Goal: Task Accomplishment & Management: Manage account settings

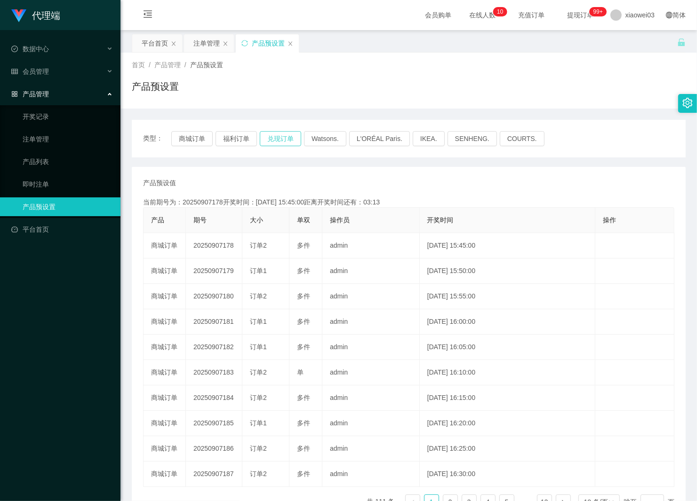
click at [268, 139] on button "兑现订单" at bounding box center [280, 138] width 41 height 15
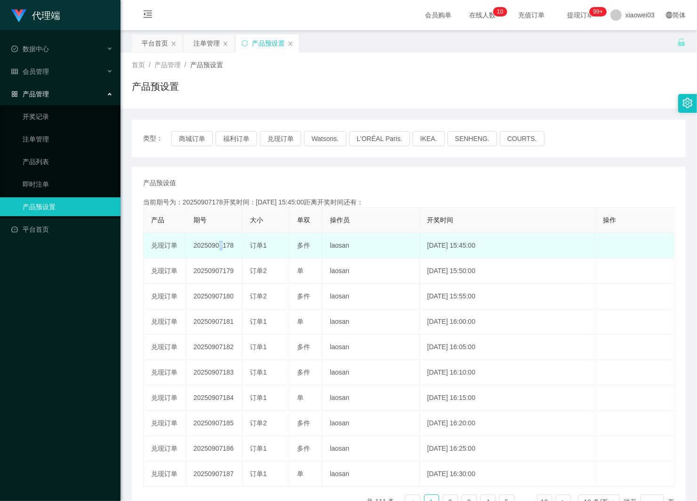
click at [216, 247] on td "20250907178" at bounding box center [214, 245] width 56 height 25
click at [207, 245] on td "20250907178" at bounding box center [214, 245] width 56 height 25
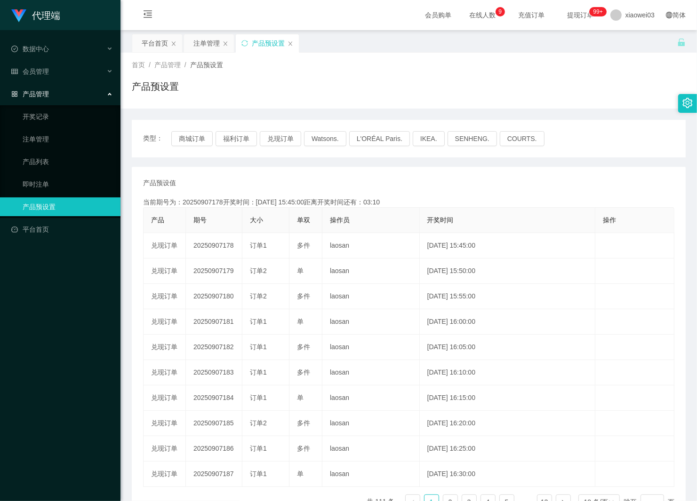
copy td "20250907178"
click at [625, 15] on span "xiaowei03" at bounding box center [639, 15] width 29 height 30
click at [624, 40] on span "退出登录" at bounding box center [624, 42] width 26 height 8
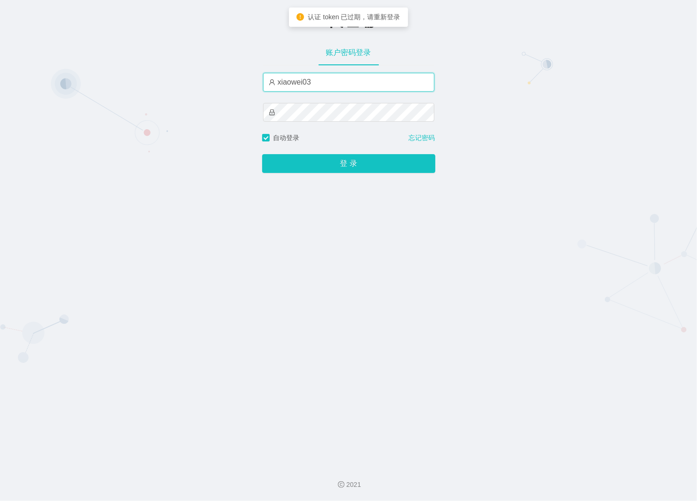
click at [368, 85] on input "xiaowei03" at bounding box center [348, 82] width 171 height 19
type input "xiaowei01"
click at [340, 152] on div "登 录" at bounding box center [348, 158] width 173 height 30
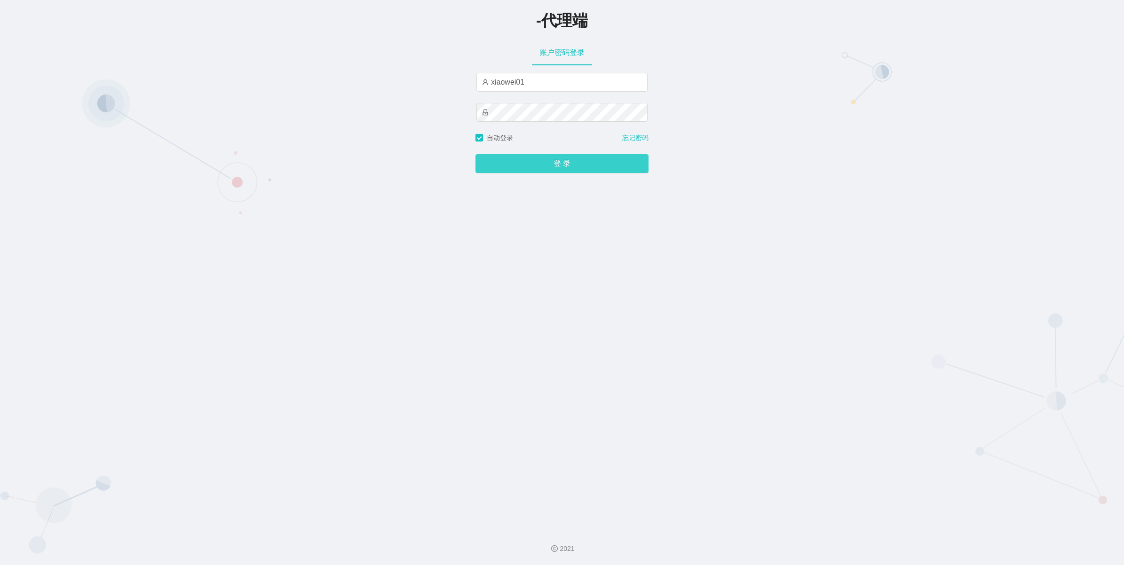
click at [601, 158] on button "登 录" at bounding box center [561, 163] width 173 height 19
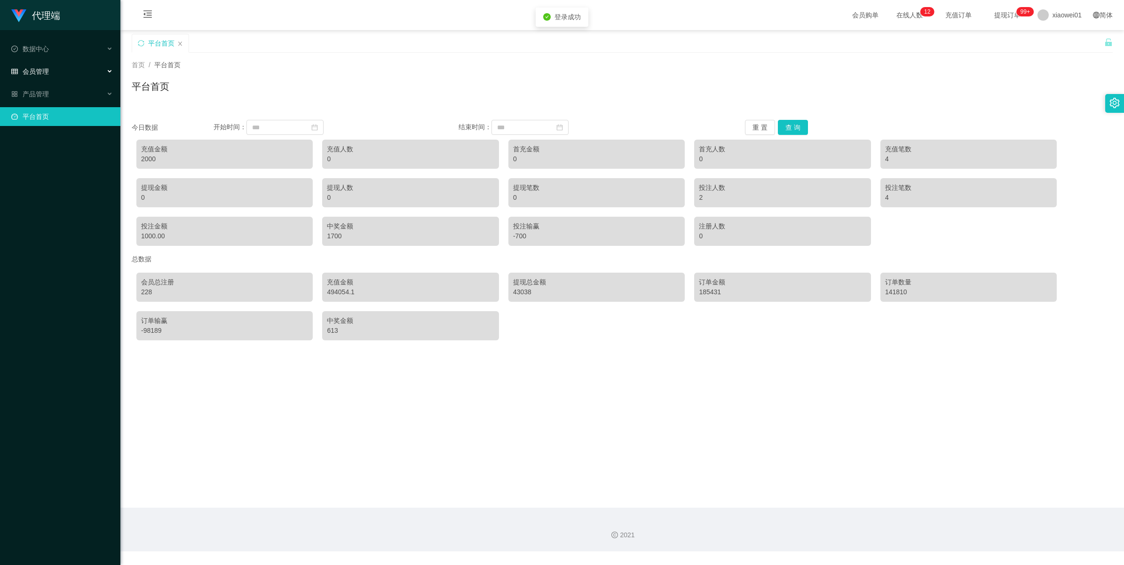
click at [31, 76] on div "会员管理" at bounding box center [60, 71] width 120 height 19
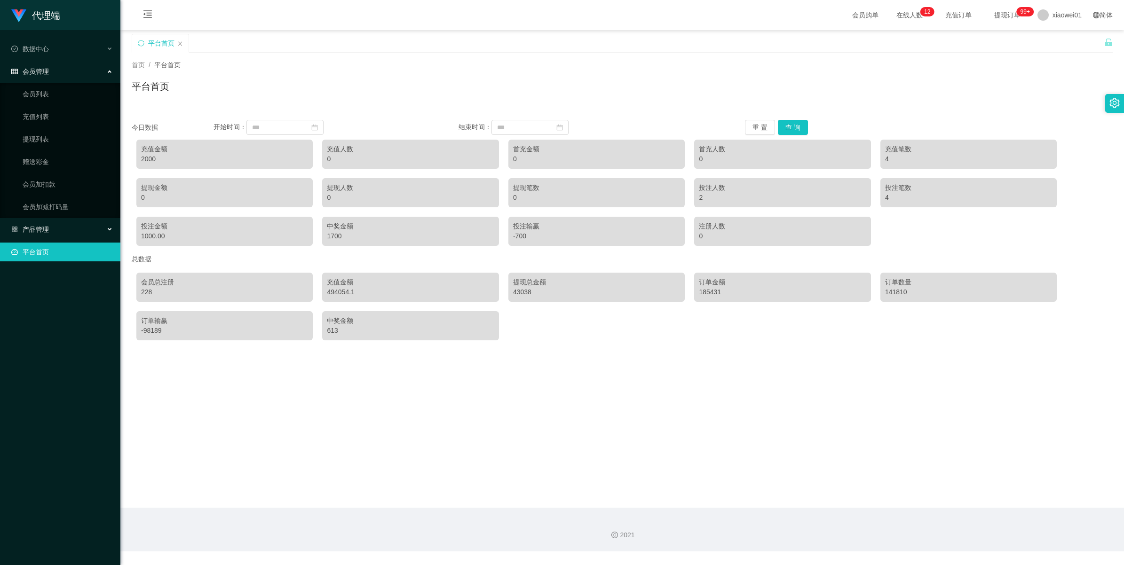
click at [31, 230] on span "产品管理" at bounding box center [30, 230] width 38 height 8
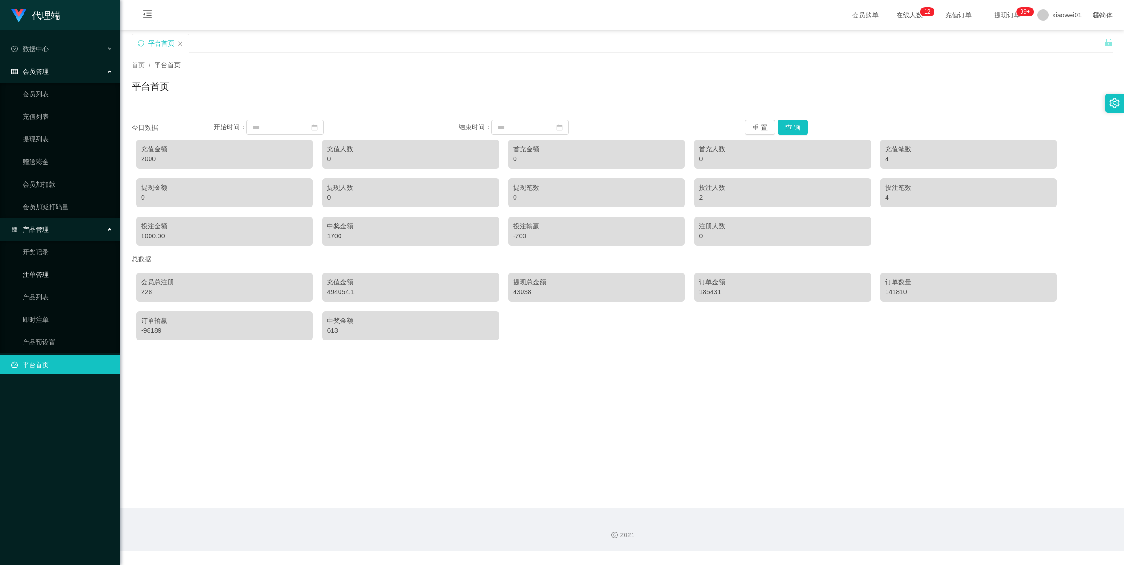
click at [33, 273] on link "注单管理" at bounding box center [68, 274] width 90 height 19
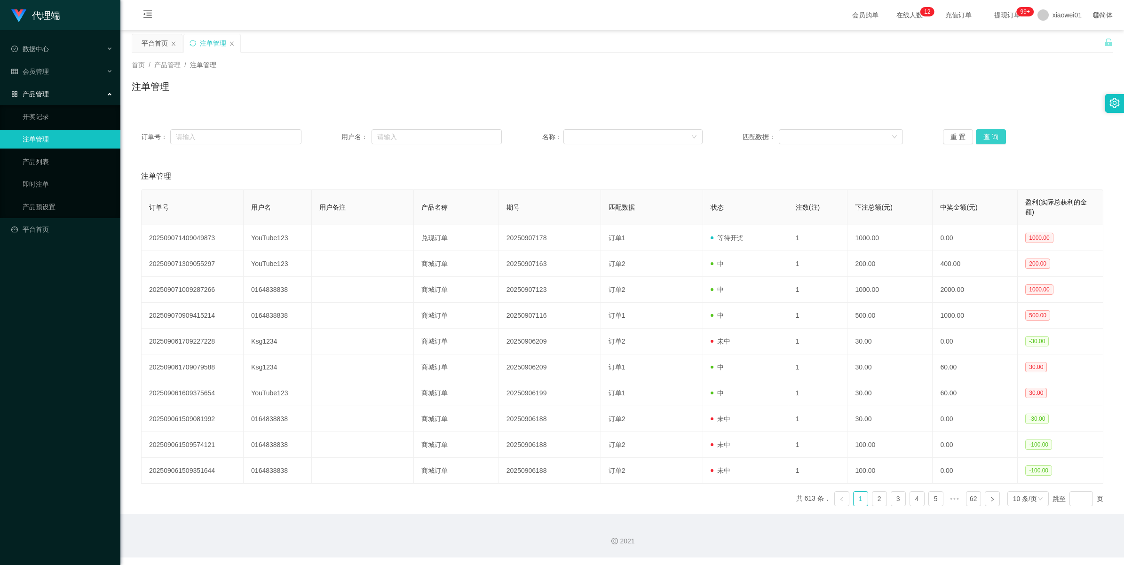
click at [696, 137] on button "查 询" at bounding box center [991, 136] width 30 height 15
click at [696, 137] on div "重 置 查 询" at bounding box center [1023, 136] width 160 height 15
click at [696, 137] on button "查 询" at bounding box center [996, 136] width 40 height 15
click at [696, 137] on button "查 询" at bounding box center [991, 136] width 30 height 15
click at [696, 137] on div "重 置 查 询" at bounding box center [1023, 136] width 160 height 15
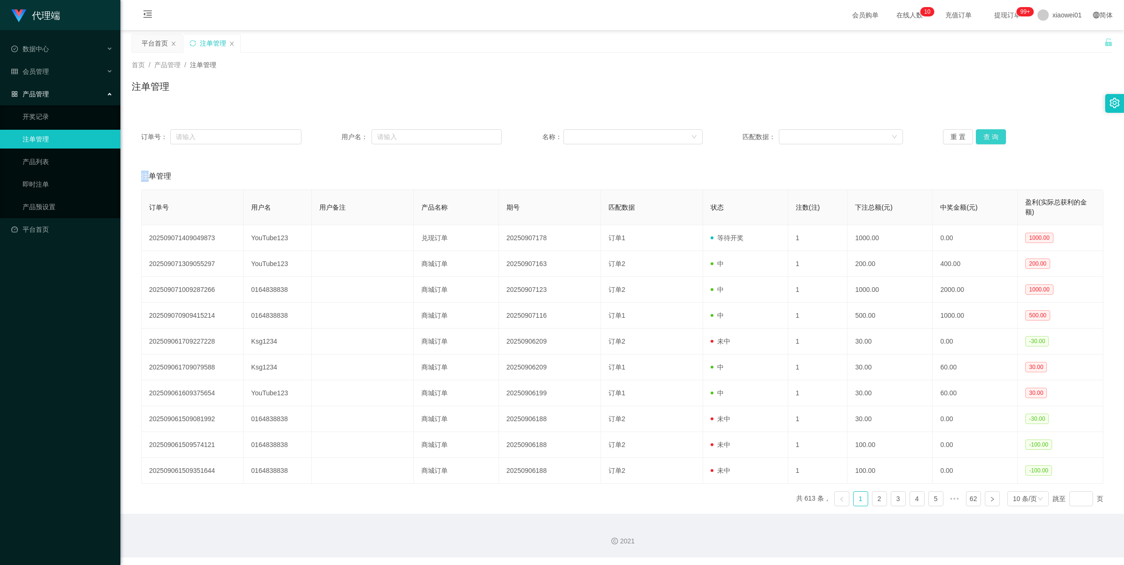
click at [696, 137] on button "查 询" at bounding box center [991, 136] width 30 height 15
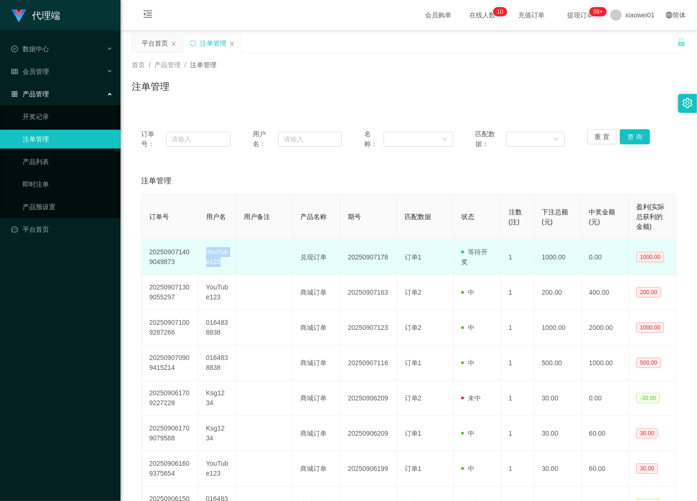
drag, startPoint x: 204, startPoint y: 254, endPoint x: 234, endPoint y: 263, distance: 31.4
click at [234, 263] on td "YouTube123" at bounding box center [217, 257] width 38 height 35
copy td "YouTube123"
click at [361, 254] on td "20250907178" at bounding box center [368, 257] width 57 height 35
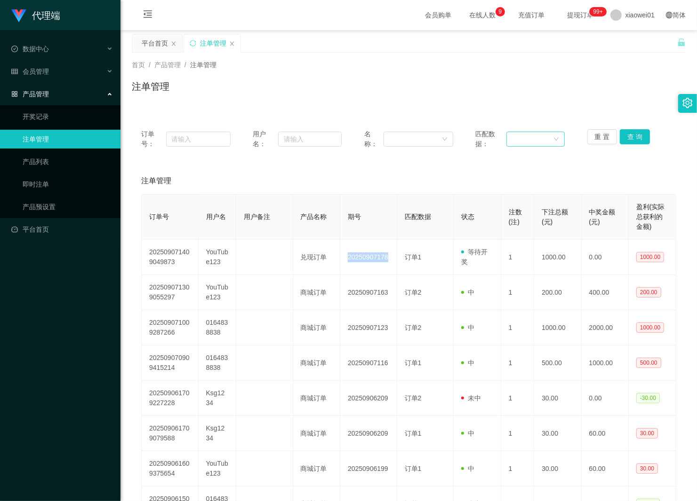
copy td "20250907178"
click at [626, 137] on button "查 询" at bounding box center [634, 136] width 30 height 15
click at [626, 137] on div "重 置 查 询" at bounding box center [631, 139] width 89 height 20
click at [626, 137] on button "查 询" at bounding box center [634, 136] width 30 height 15
click at [626, 137] on div "重 置 查 询" at bounding box center [631, 139] width 89 height 20
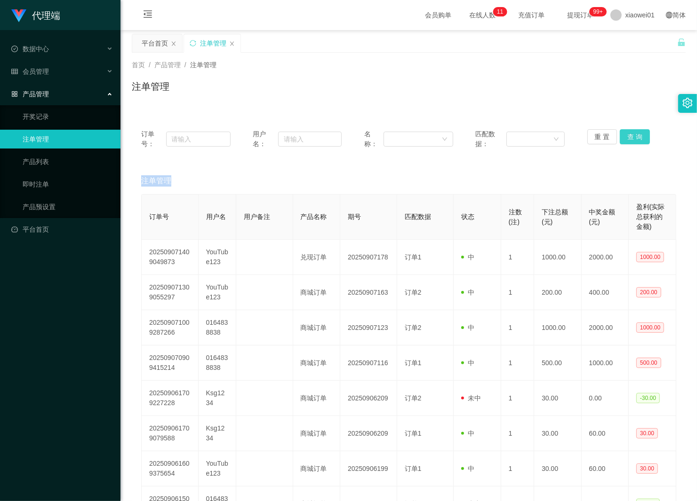
click at [626, 137] on button "查 询" at bounding box center [634, 136] width 30 height 15
click at [626, 137] on div "重 置 查 询" at bounding box center [631, 139] width 89 height 20
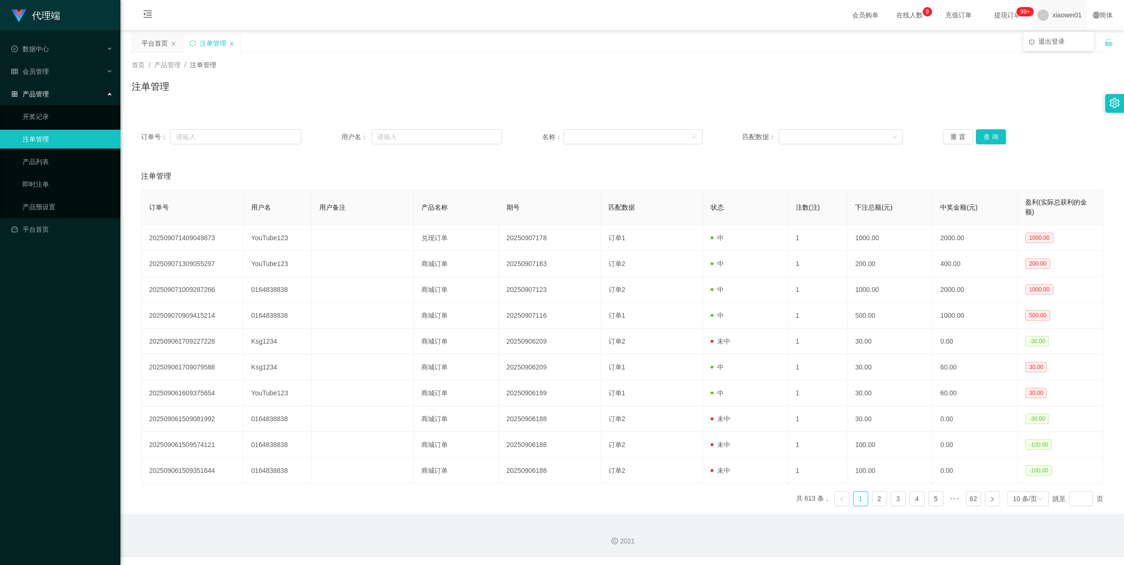
click at [696, 20] on span "xiaowei01" at bounding box center [1067, 15] width 29 height 30
click at [696, 39] on span "退出登录" at bounding box center [1051, 42] width 26 height 8
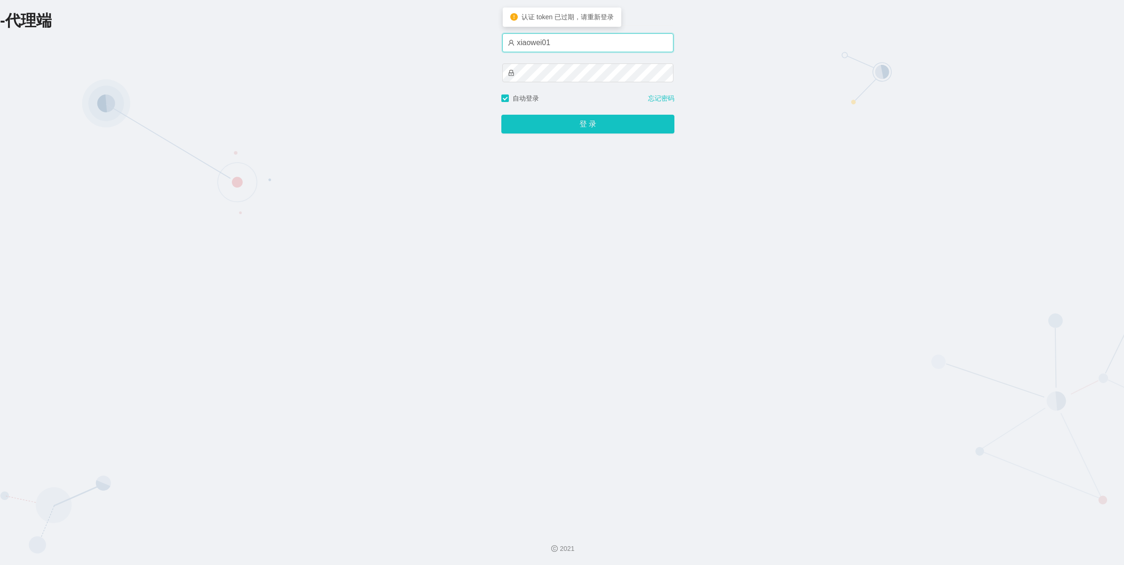
click at [575, 41] on input "xiaowei01" at bounding box center [587, 42] width 171 height 19
type input "xiaowei03"
click at [573, 131] on button "登 录" at bounding box center [587, 124] width 173 height 19
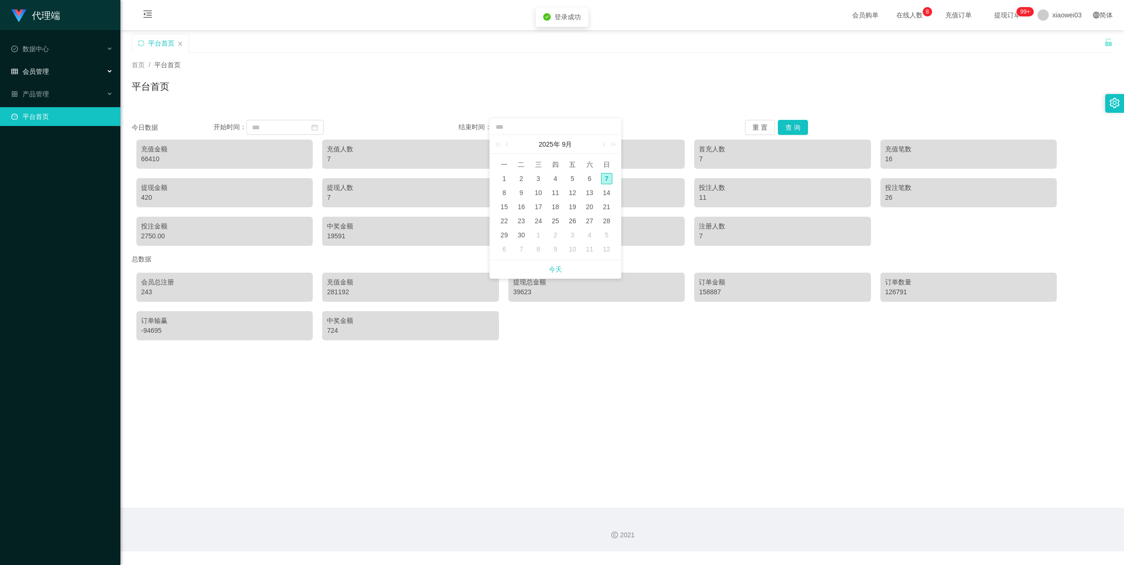
click at [50, 74] on div "会员管理" at bounding box center [60, 71] width 120 height 19
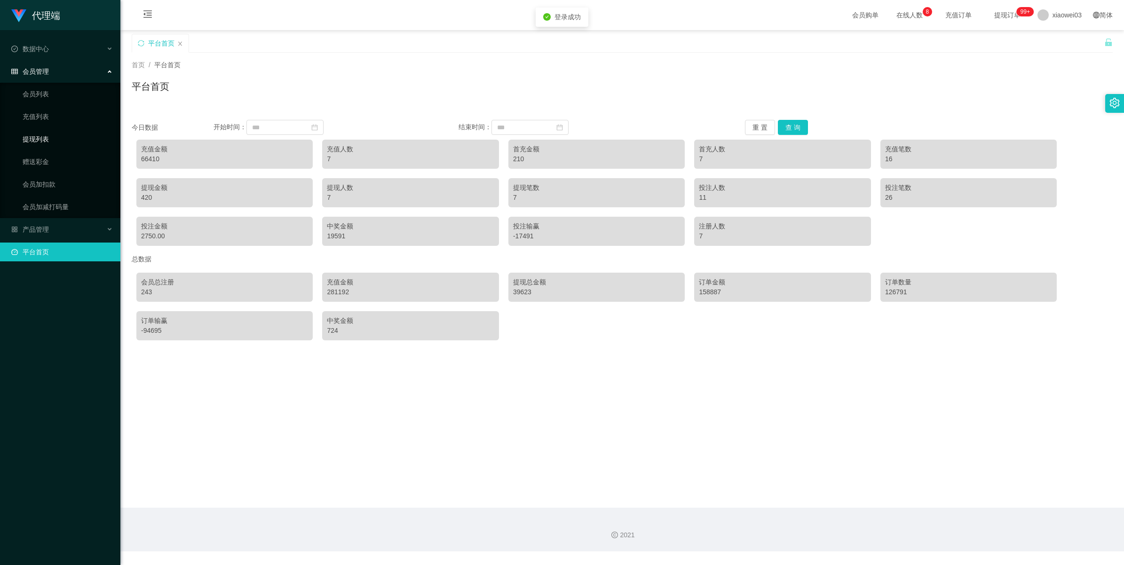
drag, startPoint x: 27, startPoint y: 143, endPoint x: 48, endPoint y: 144, distance: 20.7
click at [27, 143] on link "提现列表" at bounding box center [68, 139] width 90 height 19
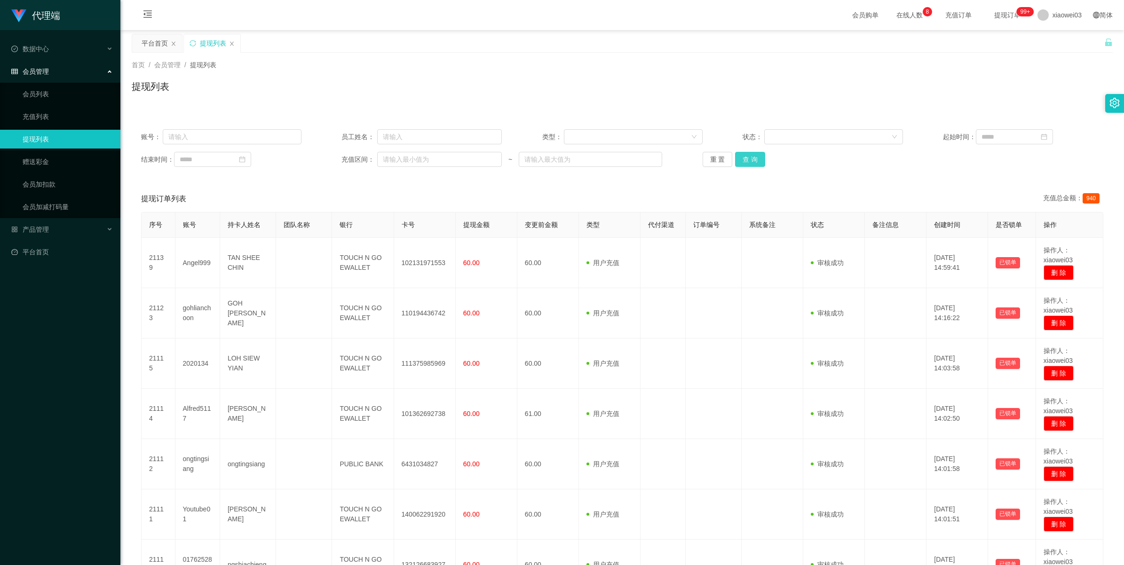
click at [696, 158] on button "查 询" at bounding box center [750, 159] width 30 height 15
click at [696, 158] on div "重 置 查 询" at bounding box center [783, 159] width 160 height 15
click at [696, 158] on button "查 询" at bounding box center [750, 159] width 30 height 15
click at [696, 158] on div "重 置 查 询" at bounding box center [783, 159] width 160 height 15
click at [696, 158] on button "查 询" at bounding box center [750, 159] width 30 height 15
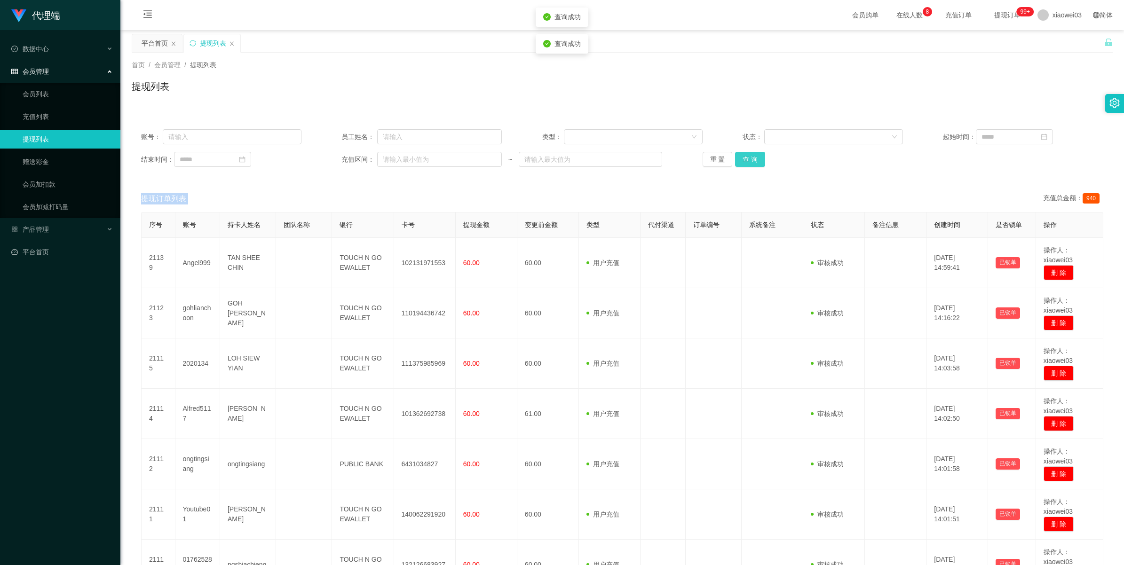
click at [696, 158] on div "重 置 查 询" at bounding box center [783, 159] width 160 height 15
click at [696, 158] on button "查 询" at bounding box center [750, 159] width 30 height 15
click at [696, 158] on div "重 置 查 询" at bounding box center [783, 159] width 160 height 15
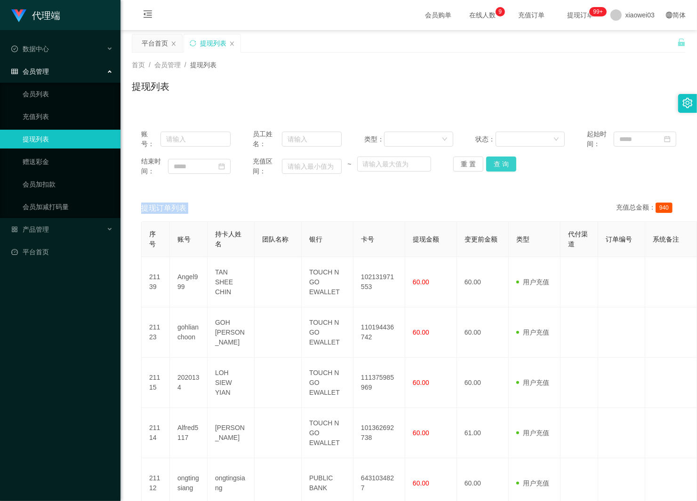
click at [504, 162] on button "查 询" at bounding box center [501, 164] width 30 height 15
click at [504, 162] on div "重 置 查 询" at bounding box center [497, 164] width 89 height 15
click at [504, 162] on button "查 询" at bounding box center [501, 164] width 30 height 15
click at [504, 162] on div "重 置 查 询" at bounding box center [497, 164] width 89 height 15
click at [504, 162] on button "查 询" at bounding box center [501, 164] width 30 height 15
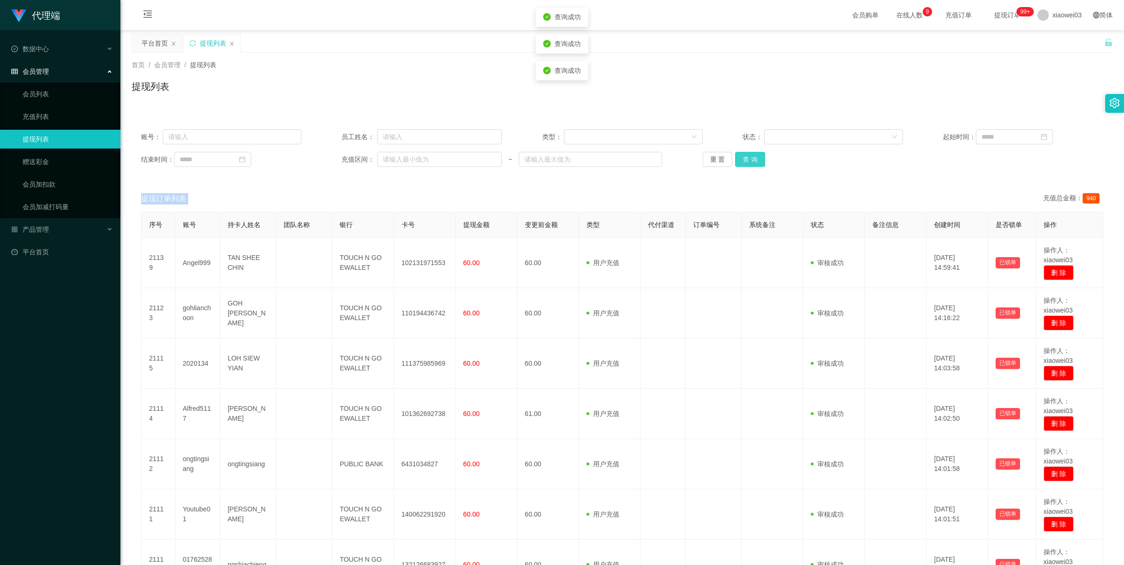
click at [696, 158] on button "查 询" at bounding box center [750, 159] width 30 height 15
click at [696, 158] on div "重 置 查 询" at bounding box center [783, 159] width 160 height 15
click at [696, 158] on button "查 询" at bounding box center [750, 159] width 30 height 15
click at [696, 158] on div "重 置 查 询" at bounding box center [783, 159] width 160 height 15
click at [696, 158] on button "查 询" at bounding box center [750, 159] width 30 height 15
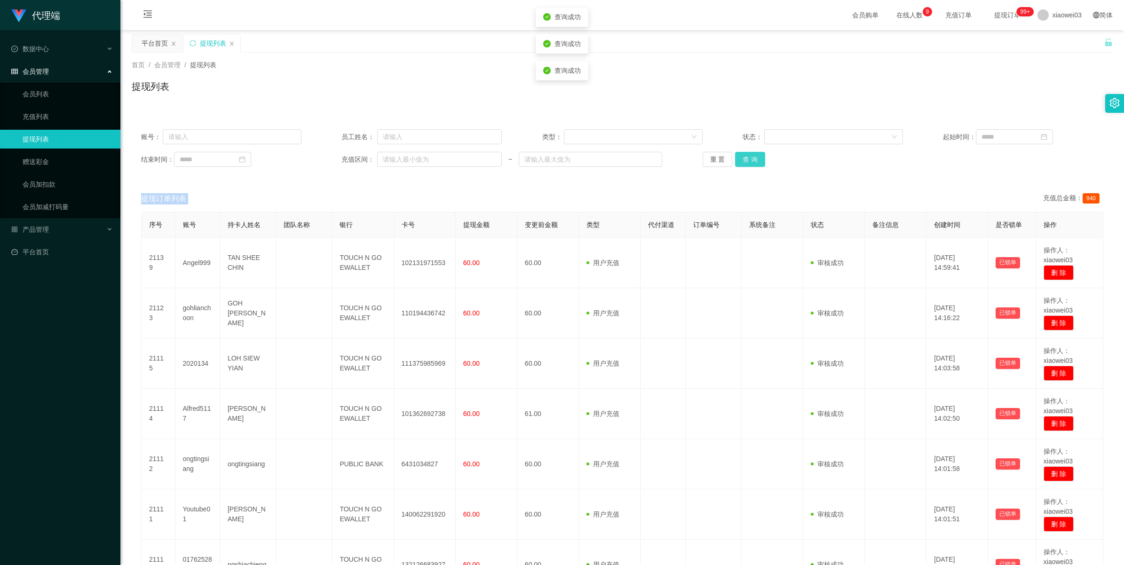
click at [696, 158] on div "重 置 查 询" at bounding box center [783, 159] width 160 height 15
click at [696, 158] on button "查 询" at bounding box center [750, 159] width 30 height 15
click at [696, 158] on div "重 置 查 询" at bounding box center [783, 159] width 160 height 15
click at [696, 158] on button "查 询" at bounding box center [750, 159] width 30 height 15
click at [696, 158] on div "重 置 查 询" at bounding box center [783, 159] width 160 height 15
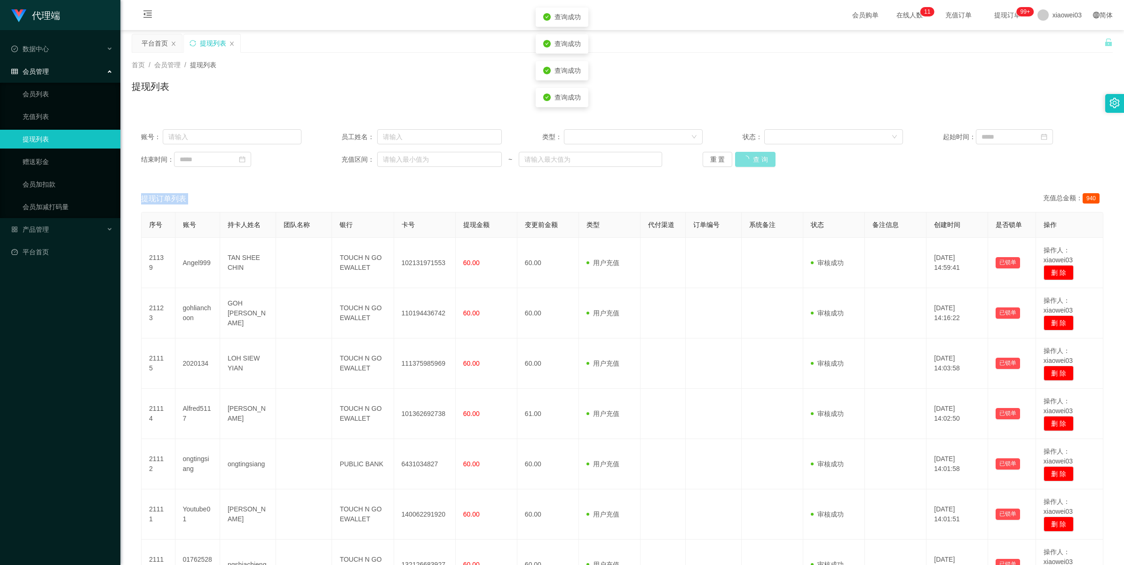
click at [696, 158] on button "查 询" at bounding box center [755, 159] width 40 height 15
click at [696, 159] on button "查 询" at bounding box center [750, 159] width 30 height 15
click at [696, 159] on div "重 置 查 询" at bounding box center [783, 159] width 160 height 15
click at [696, 159] on button "查 询" at bounding box center [750, 159] width 30 height 15
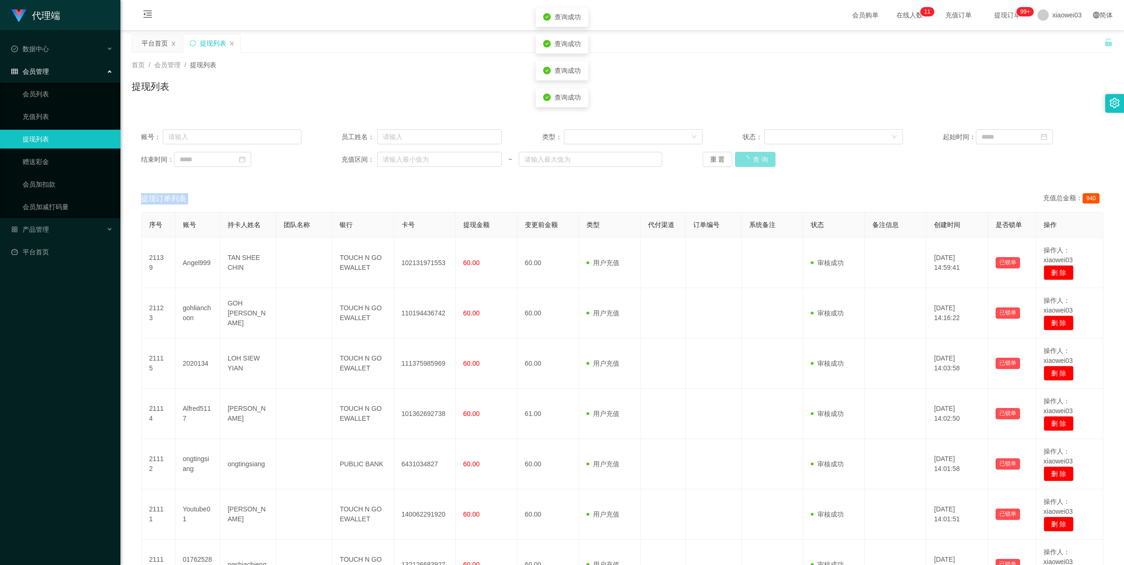
click at [696, 159] on div "重 置 查 询" at bounding box center [783, 159] width 160 height 15
click at [696, 159] on button "查 询" at bounding box center [755, 159] width 40 height 15
click at [696, 159] on div "重 置 查 询" at bounding box center [783, 159] width 160 height 15
click at [696, 159] on button "查 询" at bounding box center [750, 159] width 30 height 15
click at [696, 159] on div "重 置 查 询" at bounding box center [783, 159] width 160 height 15
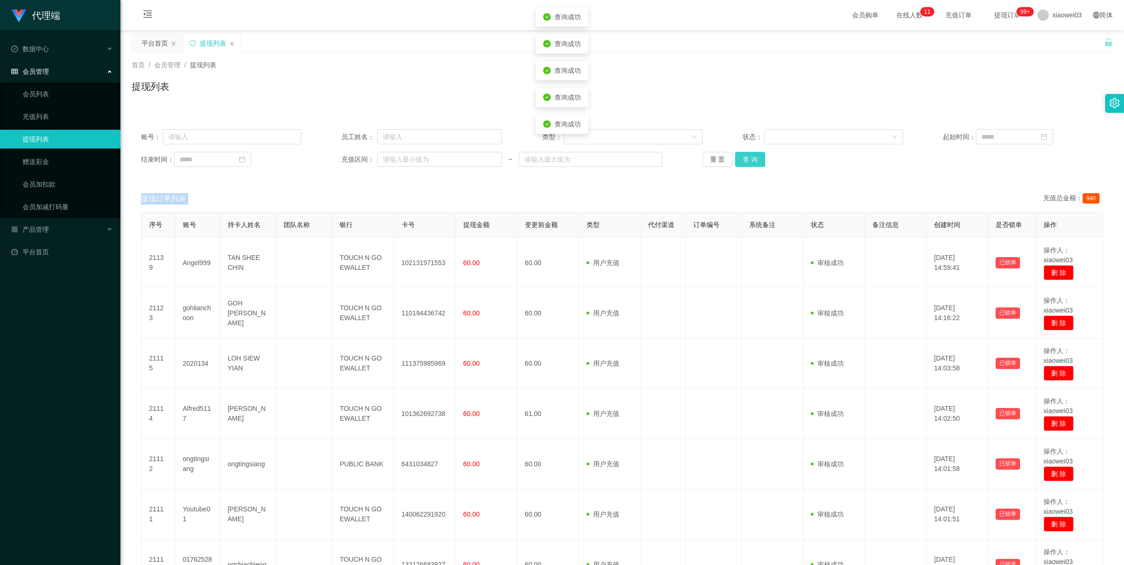
click at [696, 159] on button "查 询" at bounding box center [750, 159] width 30 height 15
click at [696, 159] on div "重 置 查 询" at bounding box center [783, 159] width 160 height 15
click at [696, 159] on button "查 询" at bounding box center [750, 159] width 30 height 15
click at [696, 159] on div "重 置 查 询" at bounding box center [783, 159] width 160 height 15
click at [696, 159] on button "查 询" at bounding box center [750, 159] width 30 height 15
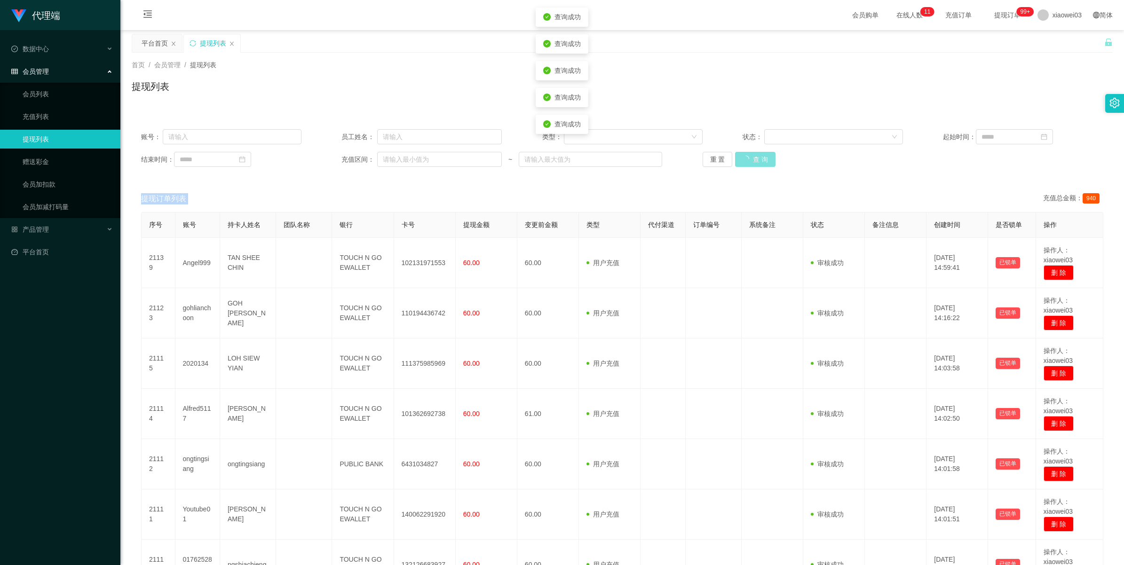
click at [696, 159] on div "重 置 查 询" at bounding box center [783, 159] width 160 height 15
click at [696, 159] on button "查 询" at bounding box center [750, 159] width 30 height 15
click at [696, 159] on div "重 置 查 询" at bounding box center [783, 159] width 160 height 15
click at [696, 154] on button "查 询" at bounding box center [750, 159] width 30 height 15
click at [696, 154] on div "重 置 查 询" at bounding box center [783, 159] width 160 height 15
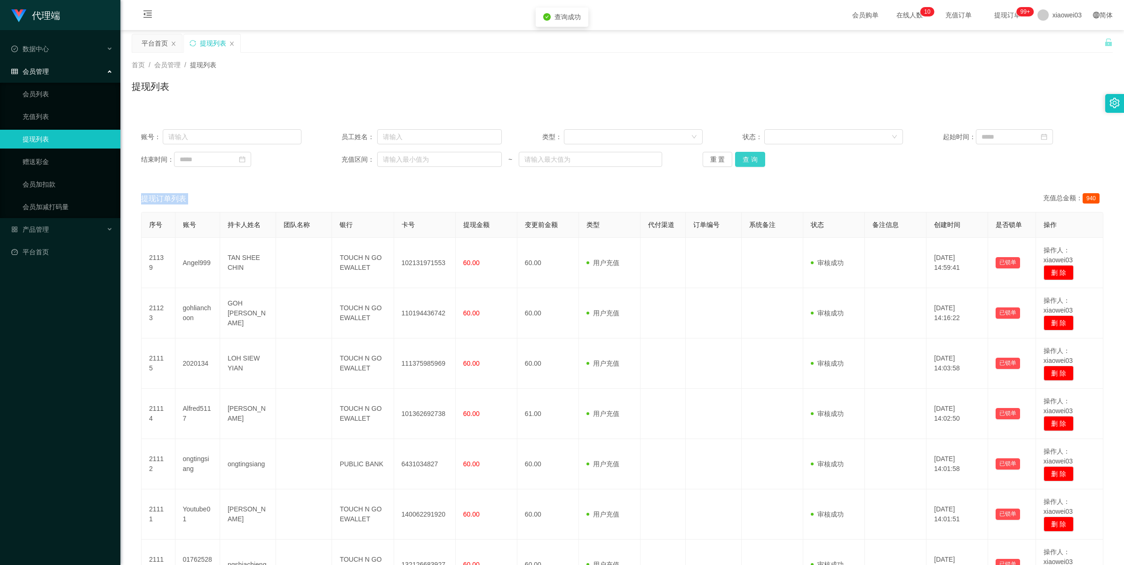
click at [696, 154] on button "查 询" at bounding box center [750, 159] width 30 height 15
click at [696, 154] on div "重 置 查 询" at bounding box center [783, 159] width 160 height 15
click at [696, 154] on button "查 询" at bounding box center [750, 159] width 30 height 15
click at [696, 156] on button "查 询" at bounding box center [750, 159] width 30 height 15
click at [696, 156] on div "重 置 查 询" at bounding box center [783, 159] width 160 height 15
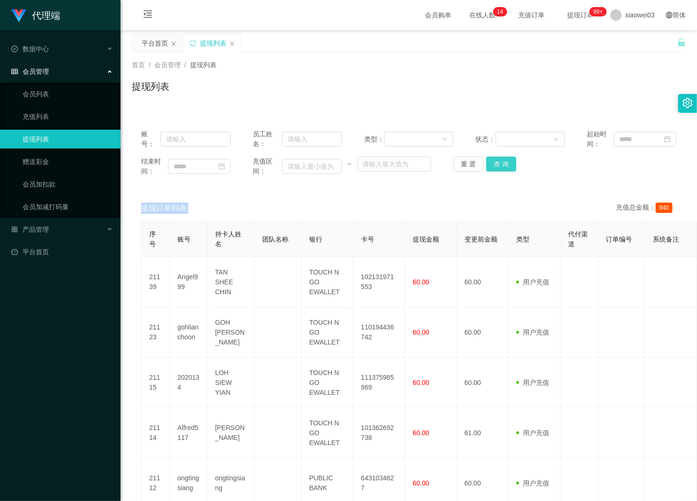
click at [501, 162] on button "查 询" at bounding box center [501, 164] width 30 height 15
click at [501, 162] on div "重 置 查 询" at bounding box center [497, 164] width 89 height 15
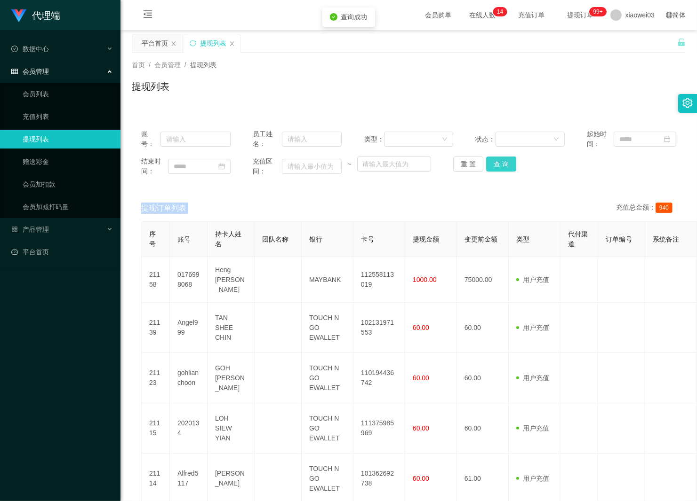
click at [501, 162] on button "查 询" at bounding box center [501, 164] width 30 height 15
click at [501, 162] on div "重 置 查 询" at bounding box center [497, 164] width 89 height 15
click at [501, 162] on button "查 询" at bounding box center [501, 164] width 30 height 15
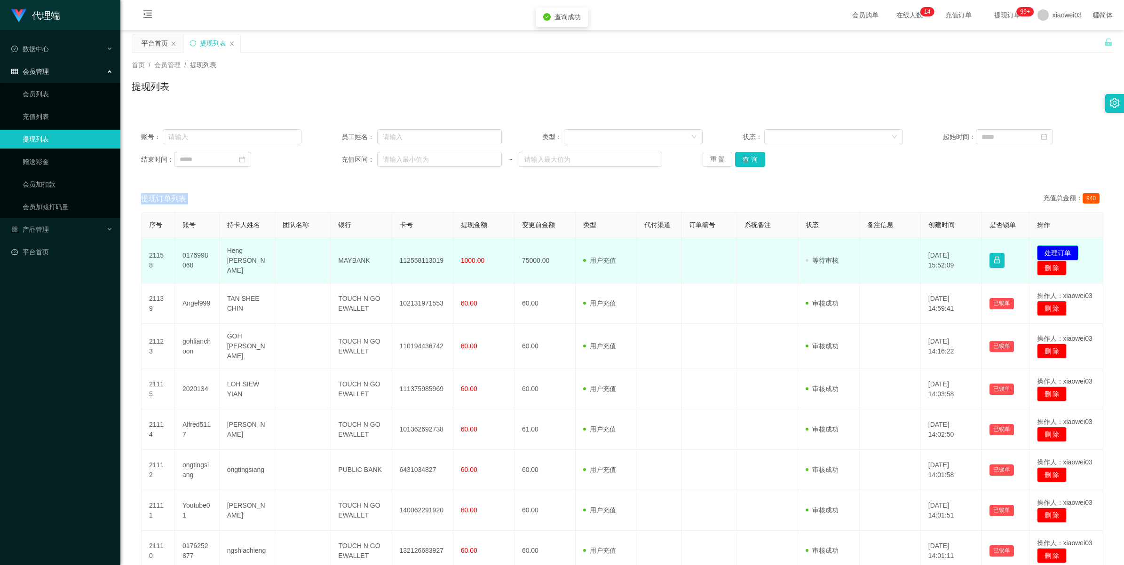
click at [696, 254] on button "处理订单" at bounding box center [1057, 252] width 41 height 15
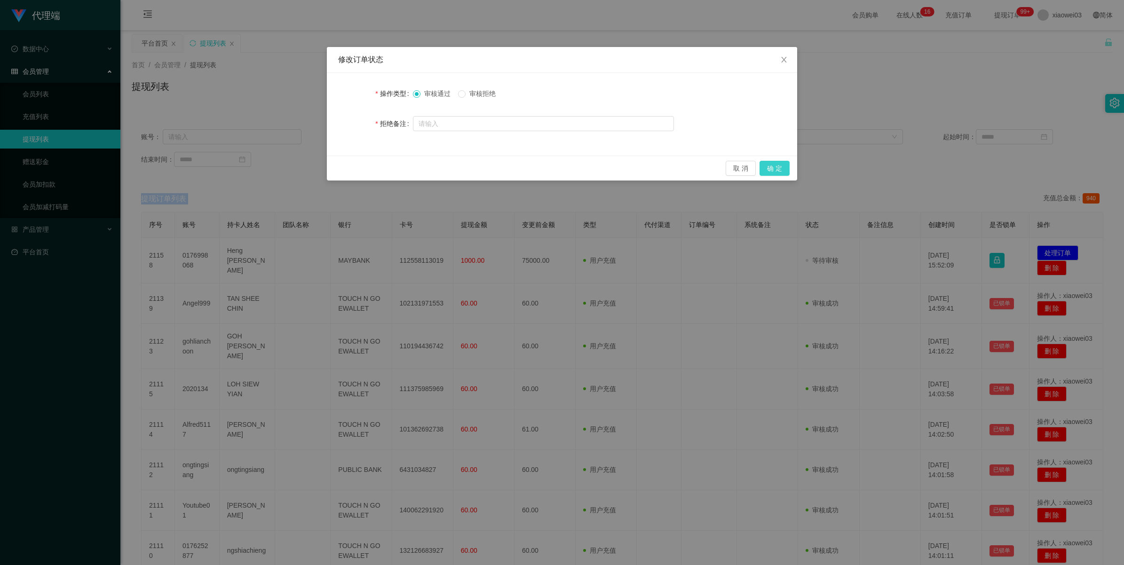
click at [696, 166] on button "确 定" at bounding box center [775, 168] width 30 height 15
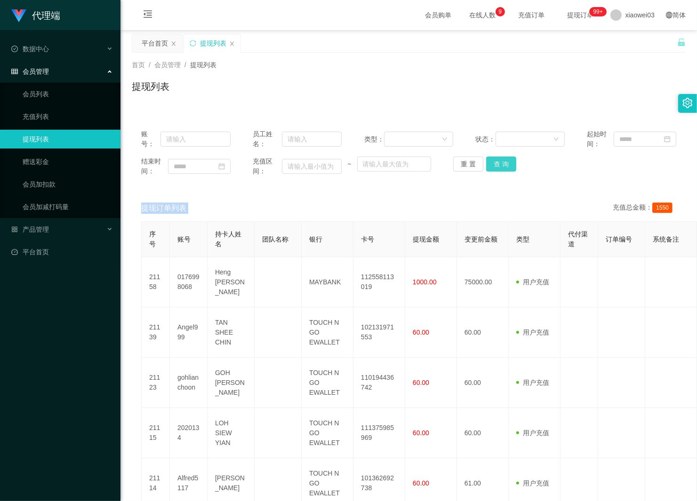
click at [494, 163] on button "查 询" at bounding box center [501, 164] width 30 height 15
click at [494, 163] on div "重 置 查 询" at bounding box center [497, 164] width 89 height 15
click at [494, 163] on button "查 询" at bounding box center [501, 164] width 30 height 15
click at [494, 163] on div "重 置 查 询" at bounding box center [497, 164] width 89 height 15
click at [494, 163] on button "查 询" at bounding box center [501, 164] width 30 height 15
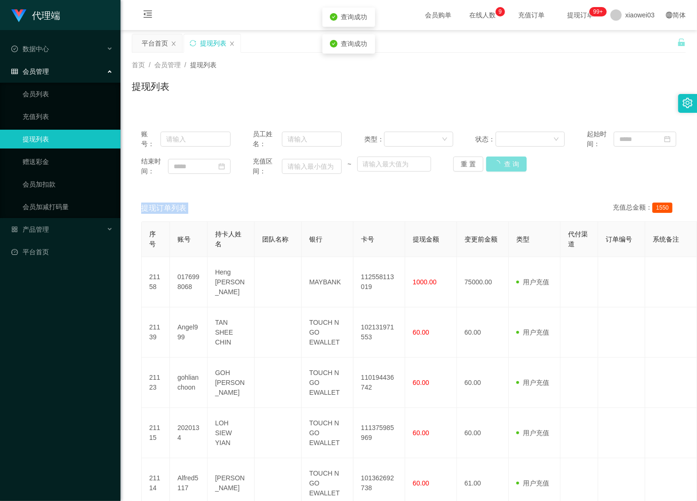
click at [494, 163] on div "重 置 查 询" at bounding box center [497, 164] width 89 height 15
drag, startPoint x: 494, startPoint y: 163, endPoint x: 504, endPoint y: 160, distance: 10.3
click at [494, 163] on button "查 询" at bounding box center [501, 164] width 30 height 15
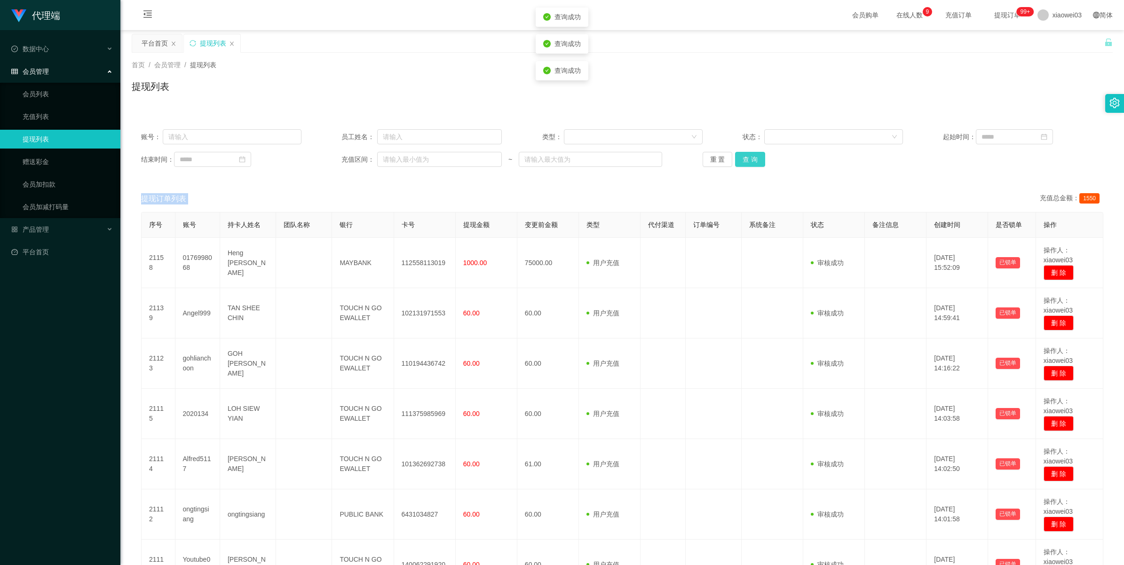
click at [696, 158] on button "查 询" at bounding box center [750, 159] width 30 height 15
click at [696, 158] on div "重 置 查 询" at bounding box center [783, 159] width 160 height 15
click at [696, 158] on button "查 询" at bounding box center [750, 159] width 30 height 15
click at [696, 158] on button "查 询" at bounding box center [755, 159] width 40 height 15
click at [696, 158] on div "重 置 查 询" at bounding box center [783, 159] width 160 height 15
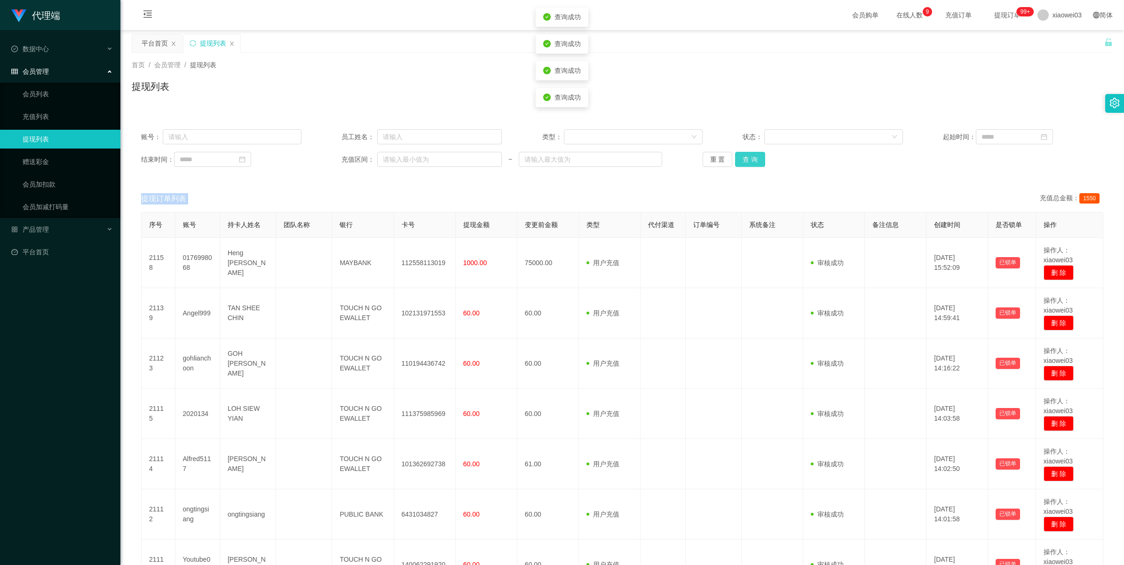
click at [696, 158] on button "查 询" at bounding box center [750, 159] width 30 height 15
click at [696, 158] on div "重 置 查 询" at bounding box center [783, 159] width 160 height 15
click at [696, 158] on button "查 询" at bounding box center [755, 159] width 40 height 15
click at [696, 158] on div "重 置 查 询" at bounding box center [783, 159] width 160 height 15
click at [696, 158] on button "查 询" at bounding box center [750, 159] width 30 height 15
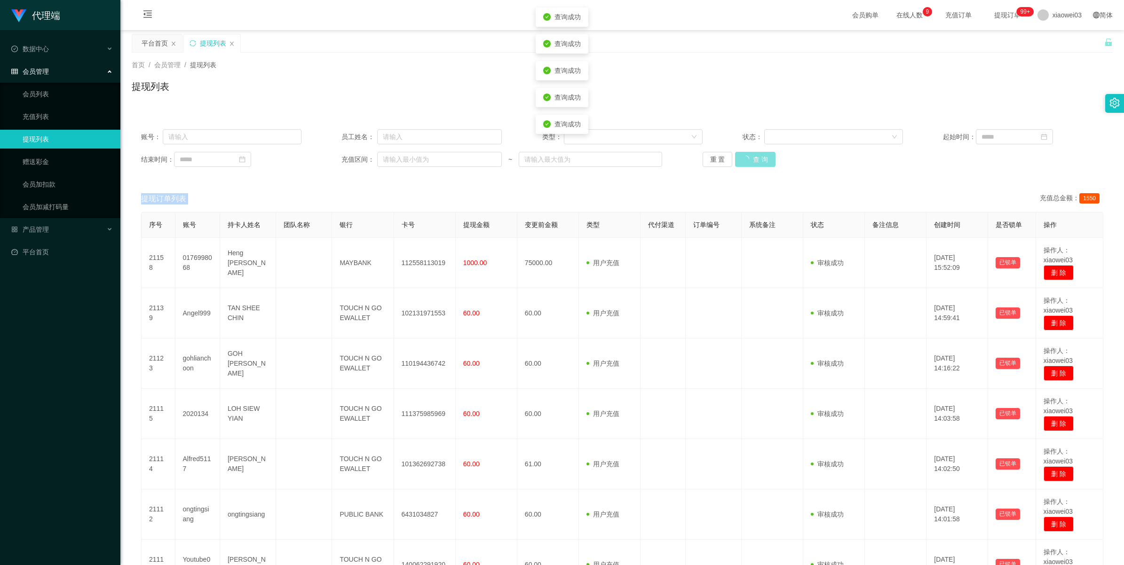
click at [696, 158] on div "重 置 查 询" at bounding box center [783, 159] width 160 height 15
click at [696, 158] on button "查 询" at bounding box center [750, 159] width 30 height 15
click at [696, 158] on div "重 置 查 询" at bounding box center [783, 159] width 160 height 15
click at [696, 158] on button "查 询" at bounding box center [750, 159] width 30 height 15
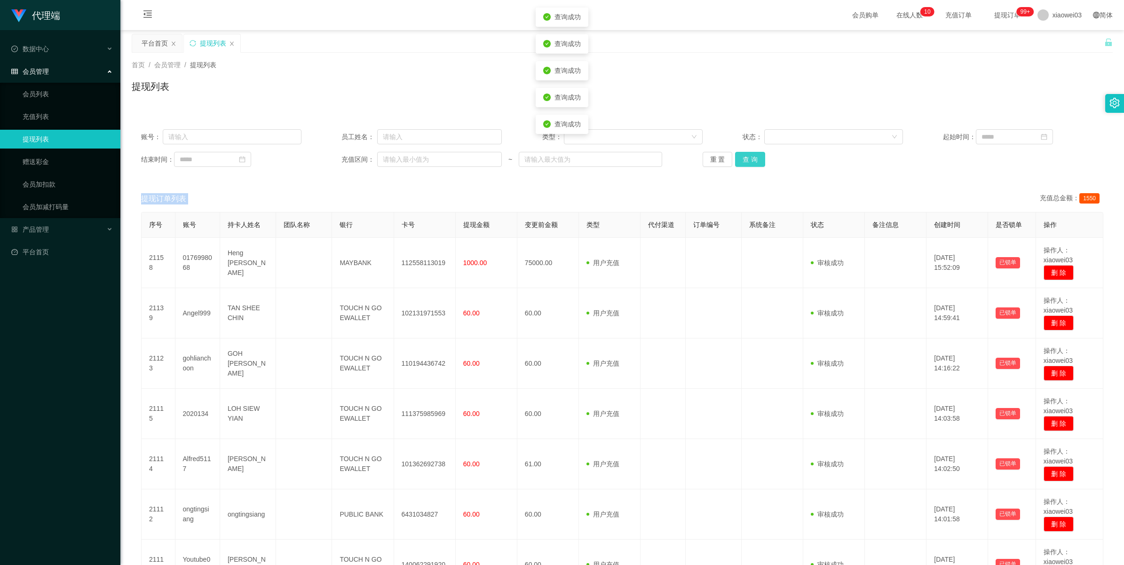
click at [696, 158] on div "重 置 查 询" at bounding box center [783, 159] width 160 height 15
click at [696, 158] on button "查 询" at bounding box center [750, 159] width 30 height 15
click at [696, 158] on div "重 置 查 询" at bounding box center [783, 159] width 160 height 15
click at [696, 158] on button "查 询" at bounding box center [750, 159] width 30 height 15
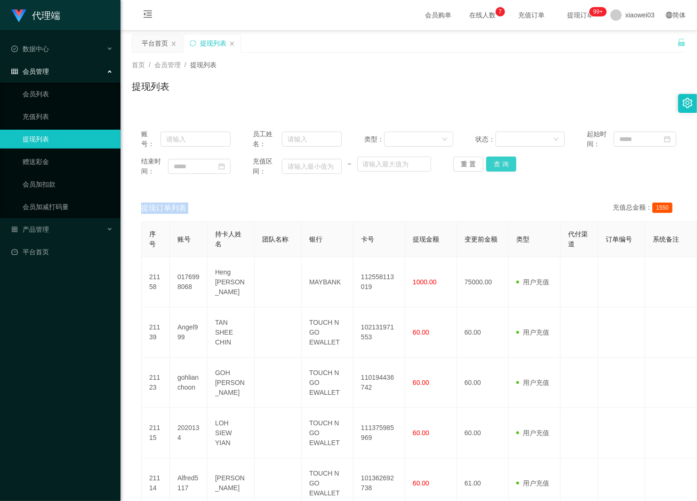
click at [492, 162] on button "查 询" at bounding box center [501, 164] width 30 height 15
click at [492, 162] on div "重 置 查 询" at bounding box center [497, 164] width 89 height 15
click at [492, 162] on button "查 询" at bounding box center [501, 164] width 30 height 15
click at [492, 161] on div "重 置 查 询" at bounding box center [497, 164] width 89 height 15
click at [492, 161] on button "查 询" at bounding box center [501, 164] width 30 height 15
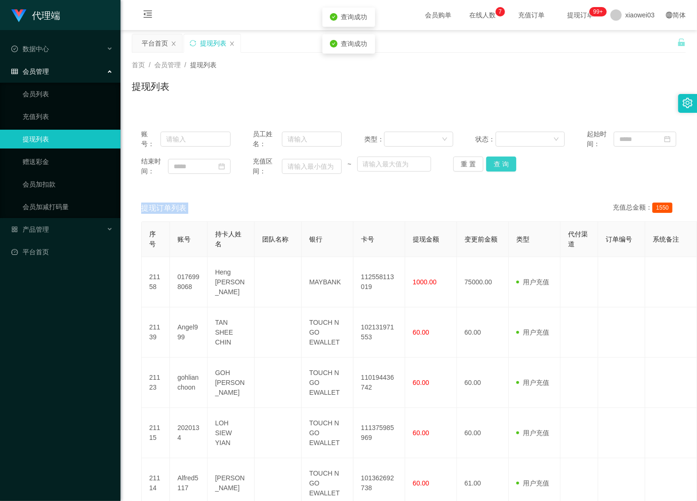
click at [492, 161] on div "重 置 查 询" at bounding box center [497, 164] width 89 height 15
click at [492, 161] on button "查 询" at bounding box center [501, 164] width 30 height 15
click at [492, 161] on div "重 置 查 询" at bounding box center [497, 164] width 89 height 15
click at [492, 161] on button "查 询" at bounding box center [501, 164] width 30 height 15
click at [492, 161] on div "重 置 查 询" at bounding box center [497, 164] width 89 height 15
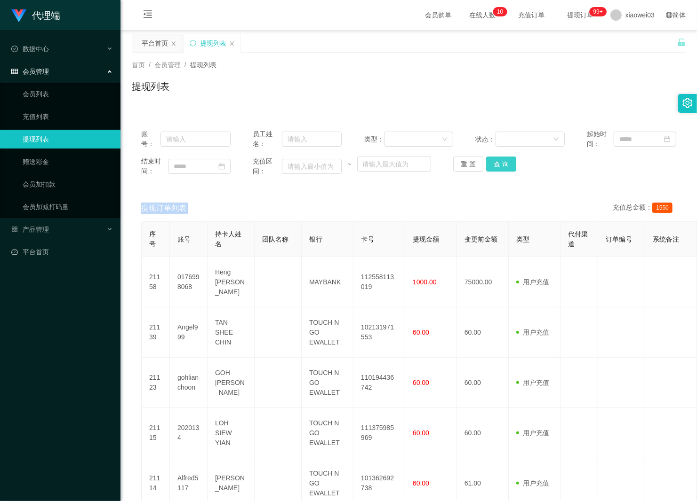
click at [494, 160] on button "查 询" at bounding box center [501, 164] width 30 height 15
click at [494, 160] on div "重 置 查 询" at bounding box center [497, 164] width 89 height 15
click at [494, 160] on button "查 询" at bounding box center [506, 164] width 40 height 15
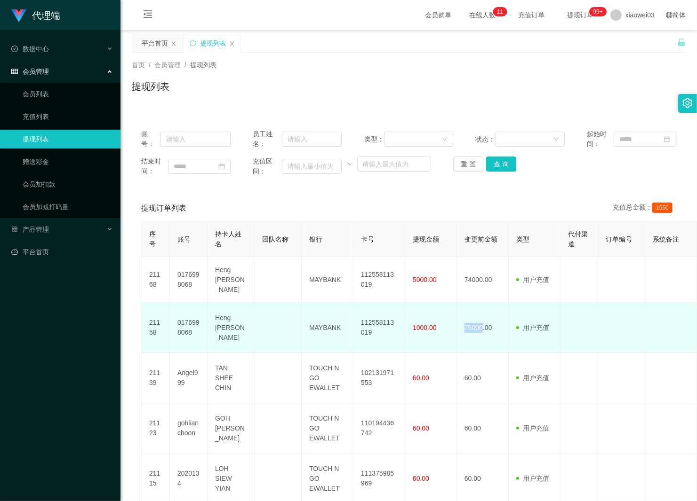
drag, startPoint x: 463, startPoint y: 333, endPoint x: 480, endPoint y: 335, distance: 17.0
click at [480, 335] on td "75000.00" at bounding box center [483, 328] width 52 height 50
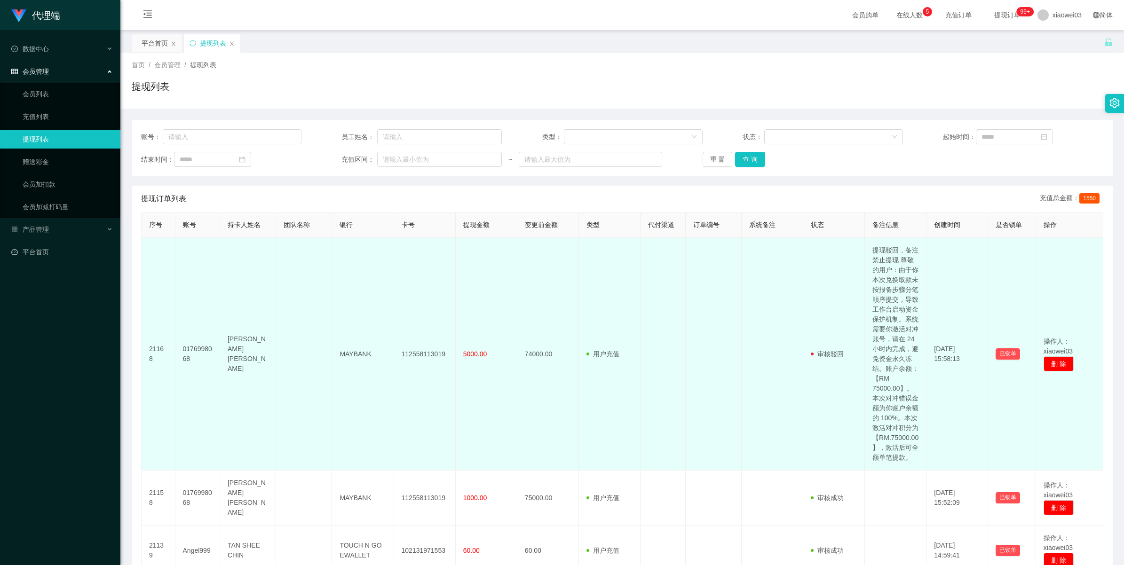
drag, startPoint x: 0, startPoint y: 0, endPoint x: 838, endPoint y: 281, distance: 883.4
click at [775, 316] on td at bounding box center [773, 354] width 62 height 233
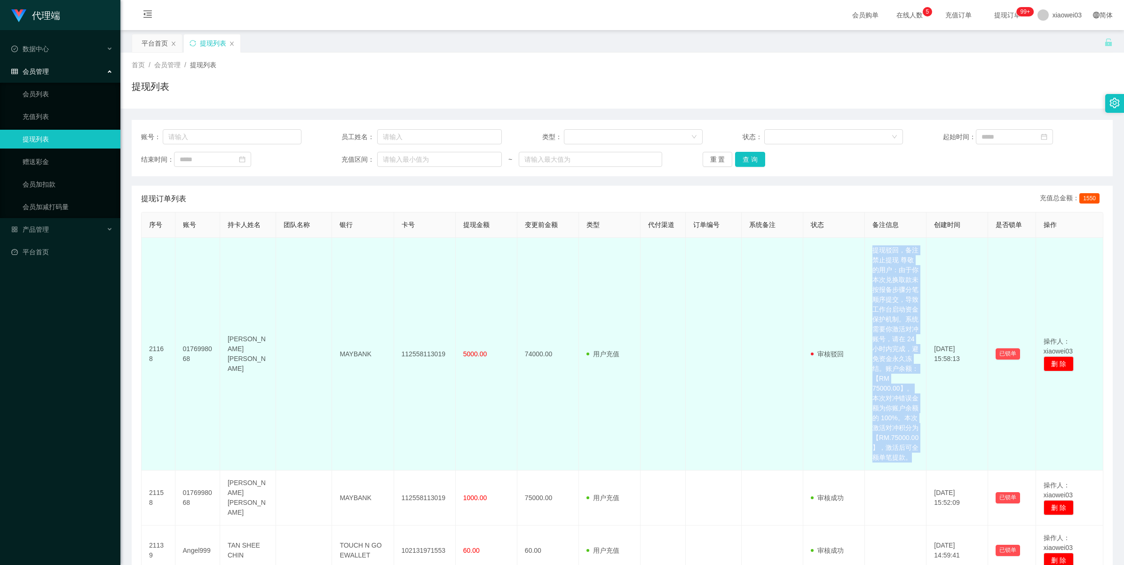
drag, startPoint x: 863, startPoint y: 252, endPoint x: 909, endPoint y: 499, distance: 250.5
click at [909, 471] on td "提现驳回，备注 禁止提现 尊敬的用户：由于你本次兑换取款未按报备步骤分笔顺序提交，导致工作台启动资金保护机制。系统需要你激活对冲账号，请在 24 小时内完成，…" at bounding box center [896, 354] width 62 height 233
copy td "提现驳回，备注 禁止提现 尊敬的用户：由于你本次兑换取款未按报备步骤分笔顺序提交，导致工作台启动资金保护机制。系统需要你激活对冲账号，请在 24 小时内完成，…"
